Goal: Find specific page/section: Find specific page/section

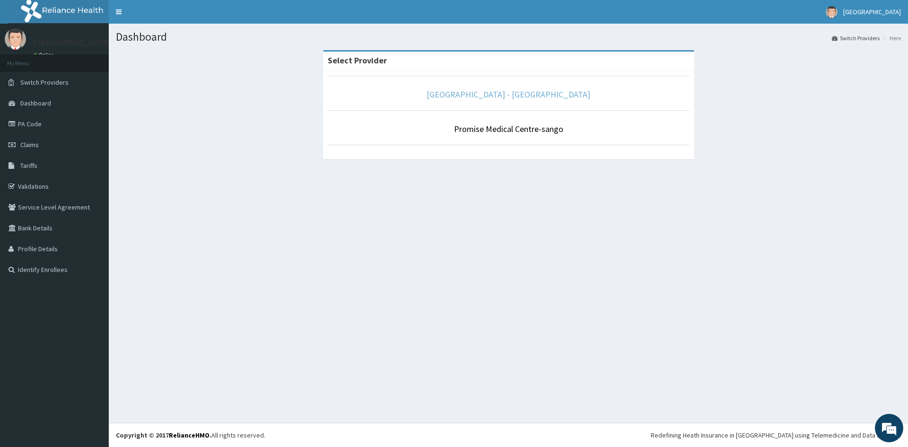
click at [514, 99] on link "[GEOGRAPHIC_DATA] - [GEOGRAPHIC_DATA]" at bounding box center [509, 94] width 164 height 11
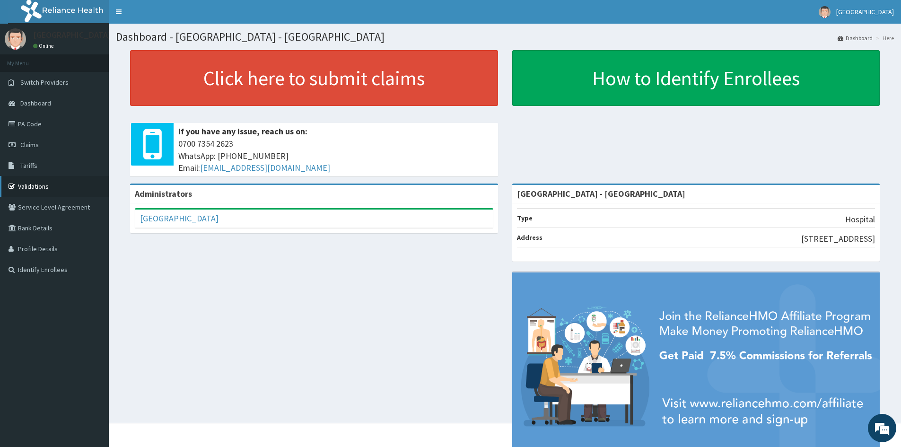
click at [47, 186] on link "Validations" at bounding box center [54, 186] width 109 height 21
